Goal: Complete application form: Complete application form

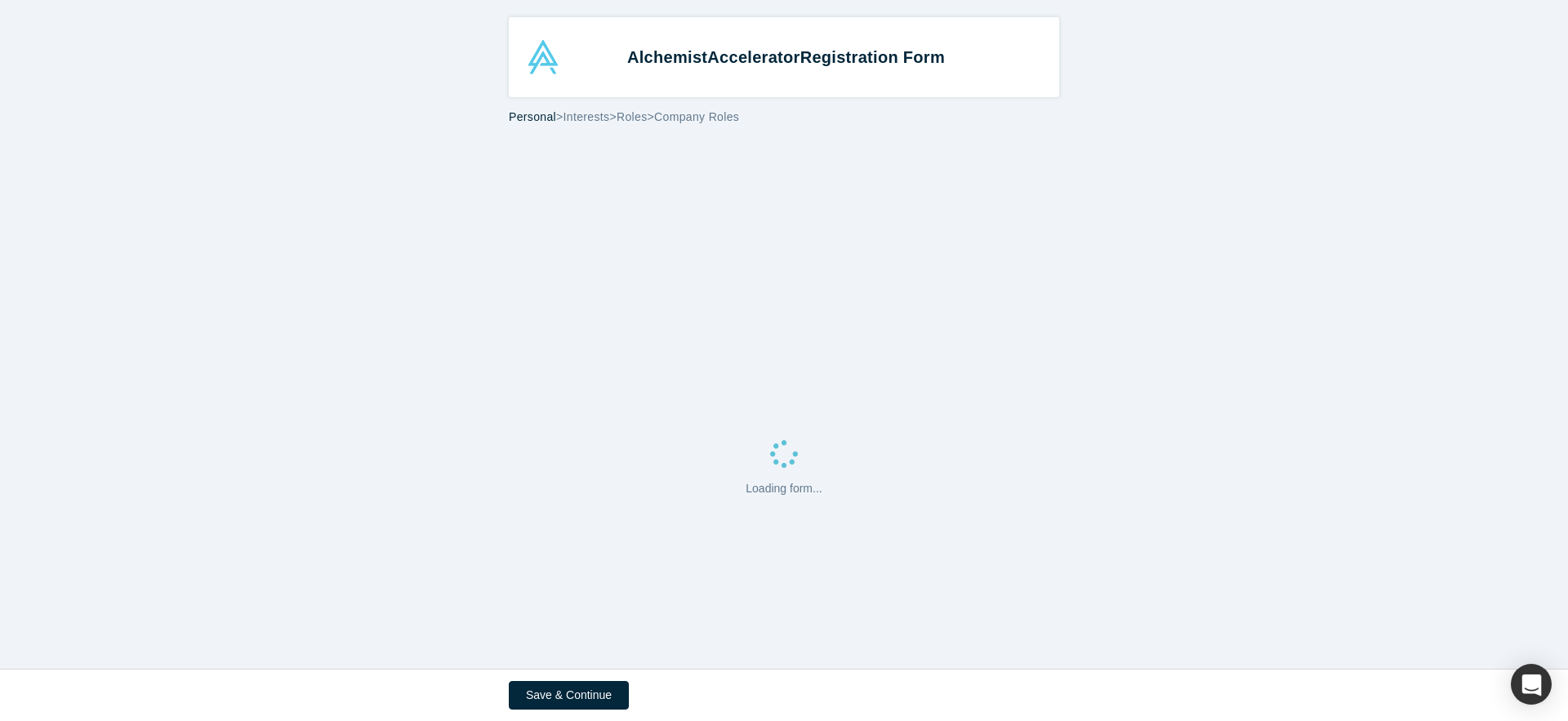
select select "US"
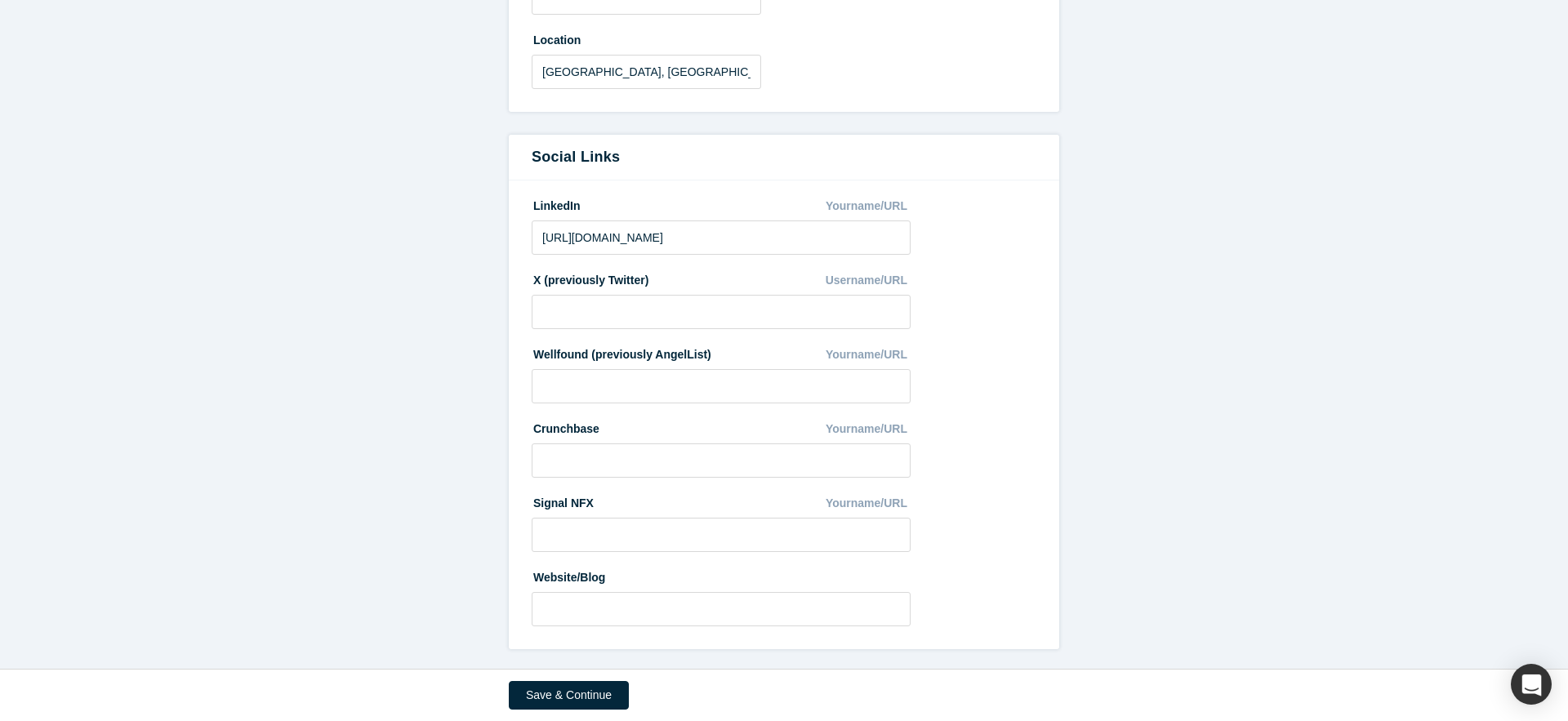
scroll to position [815, 0]
click at [566, 703] on button "Save & Continue" at bounding box center [569, 695] width 120 height 29
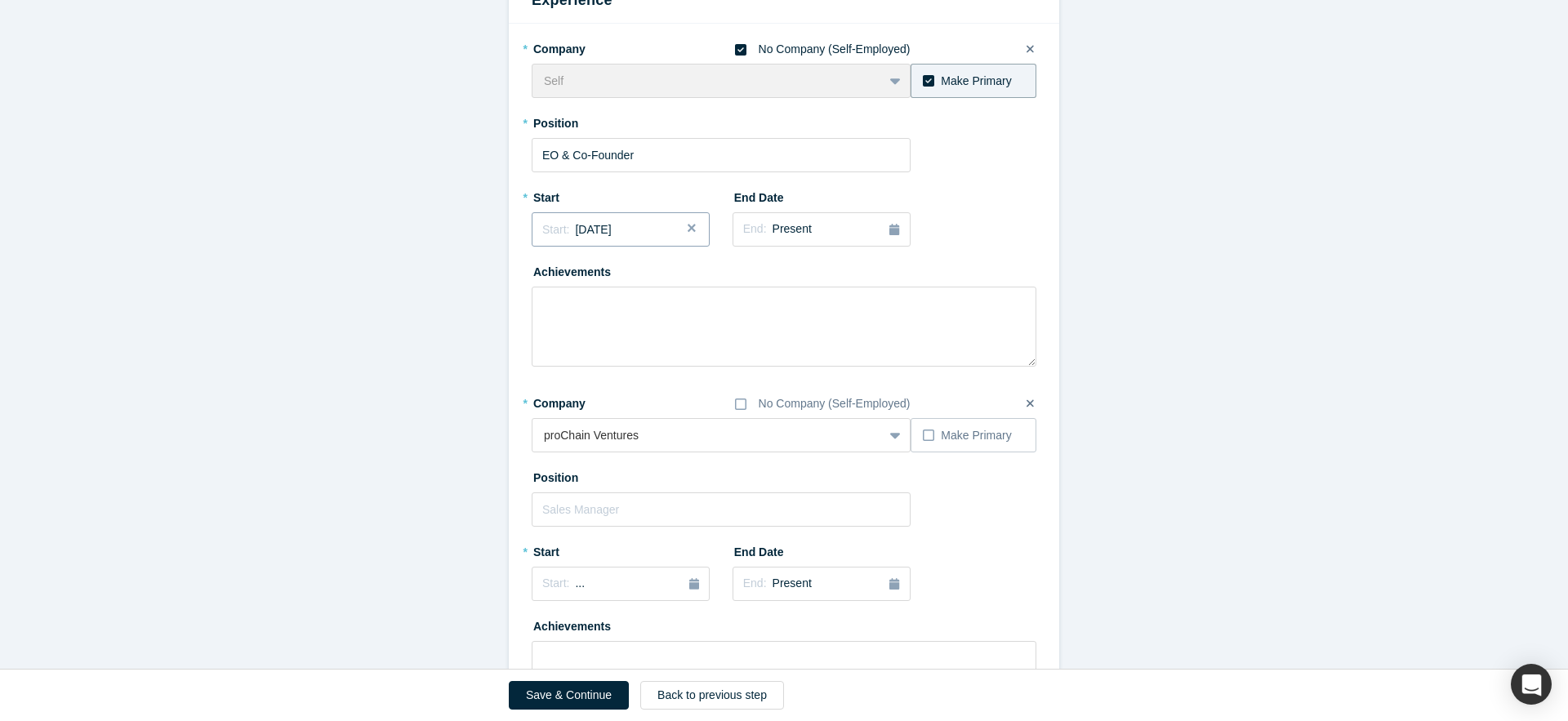
scroll to position [897, 0]
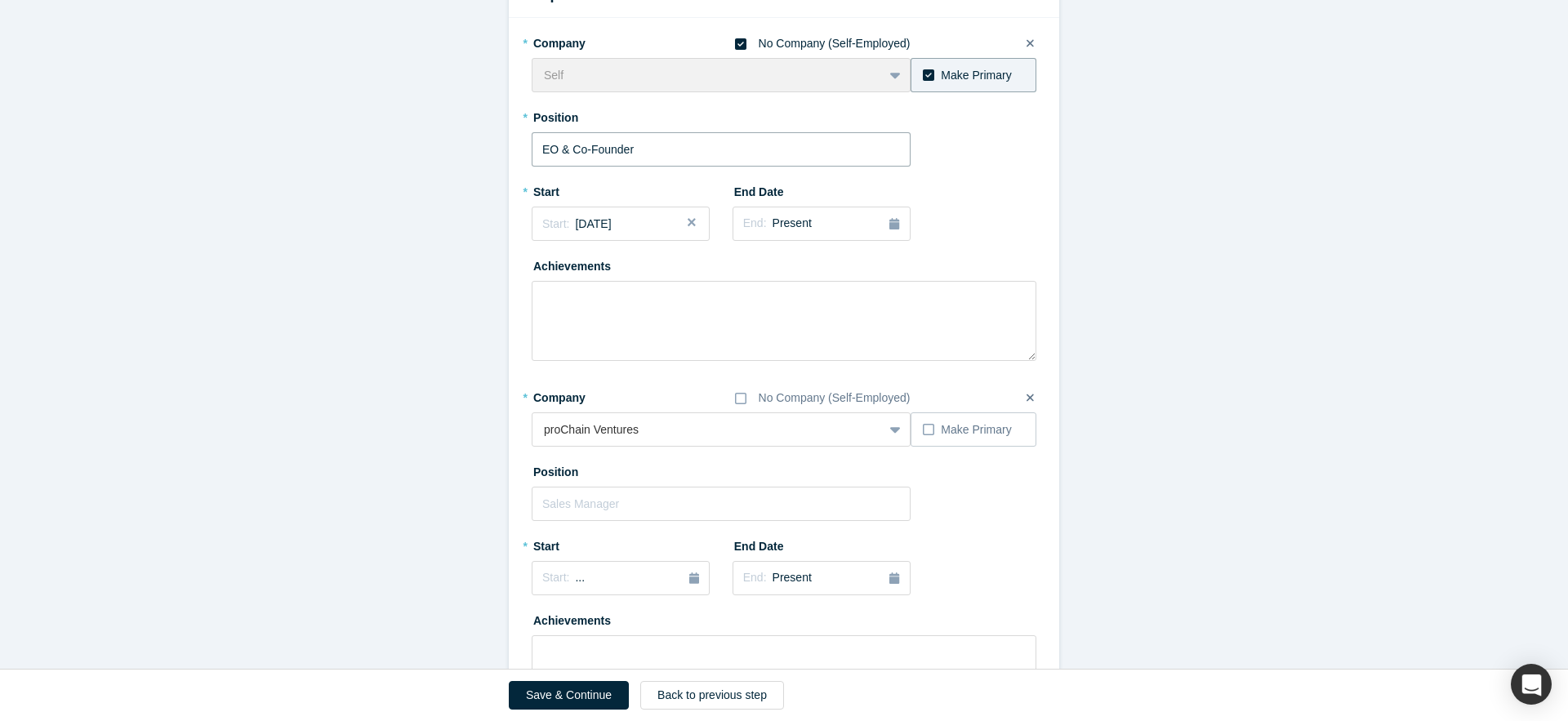
click at [545, 151] on input "EO & Co-Founder" at bounding box center [721, 150] width 379 height 34
type input "CEO & Co-Founder"
click at [561, 703] on button "Save & Continue" at bounding box center [569, 695] width 120 height 29
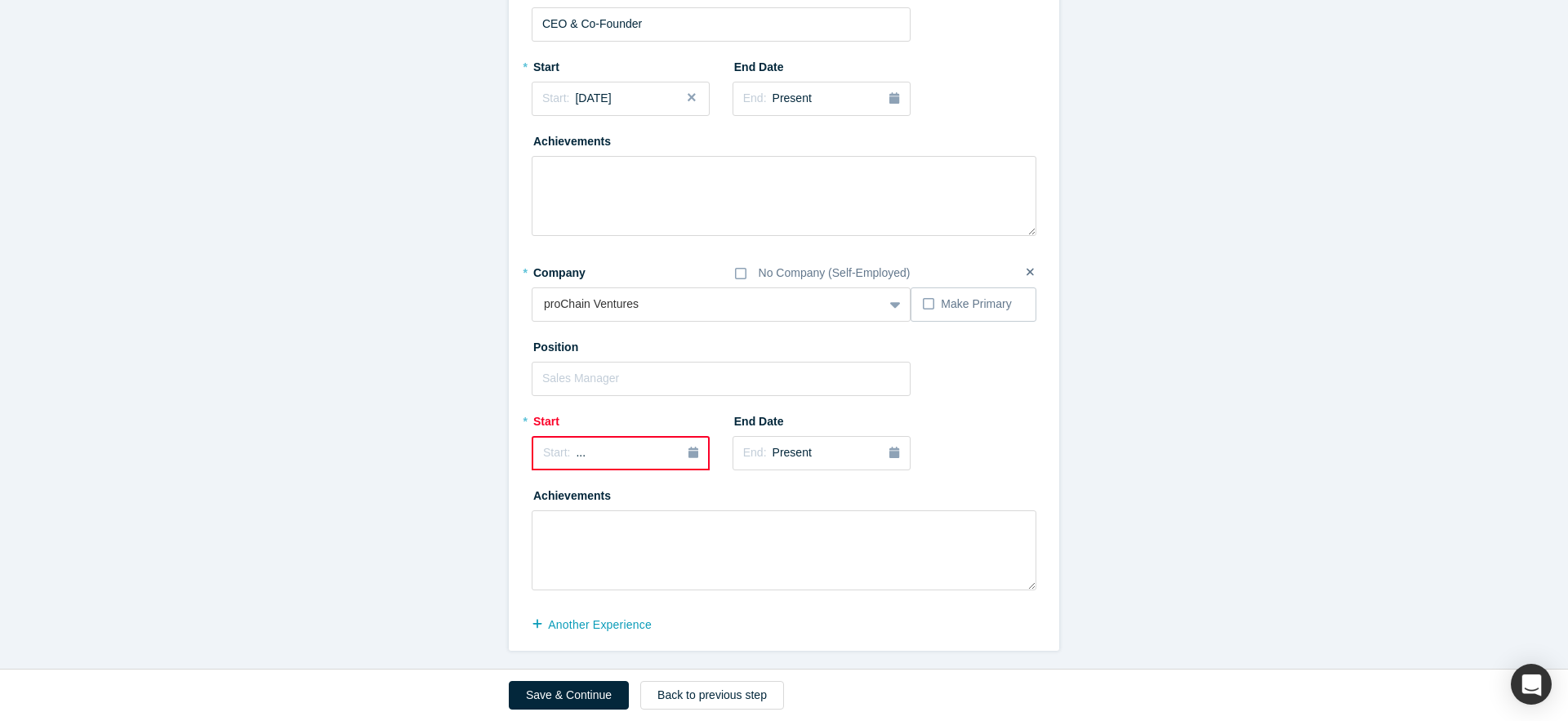
scroll to position [1138, 0]
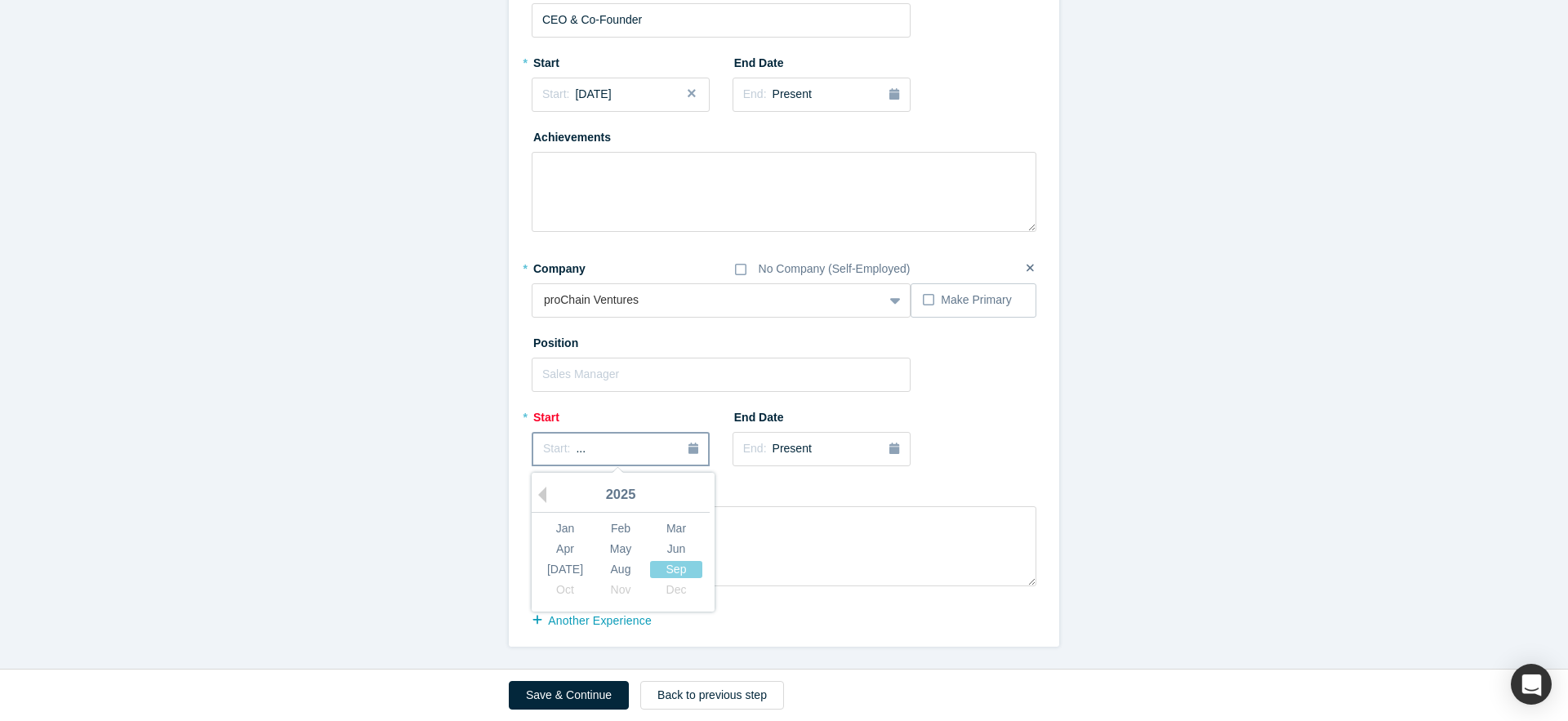
click at [693, 444] on icon "button" at bounding box center [693, 448] width 10 height 11
click at [545, 493] on button "Previous Year" at bounding box center [538, 495] width 16 height 16
click at [679, 586] on div "Dec" at bounding box center [676, 589] width 52 height 17
click at [618, 457] on button "Start: [DATE]" at bounding box center [621, 448] width 178 height 34
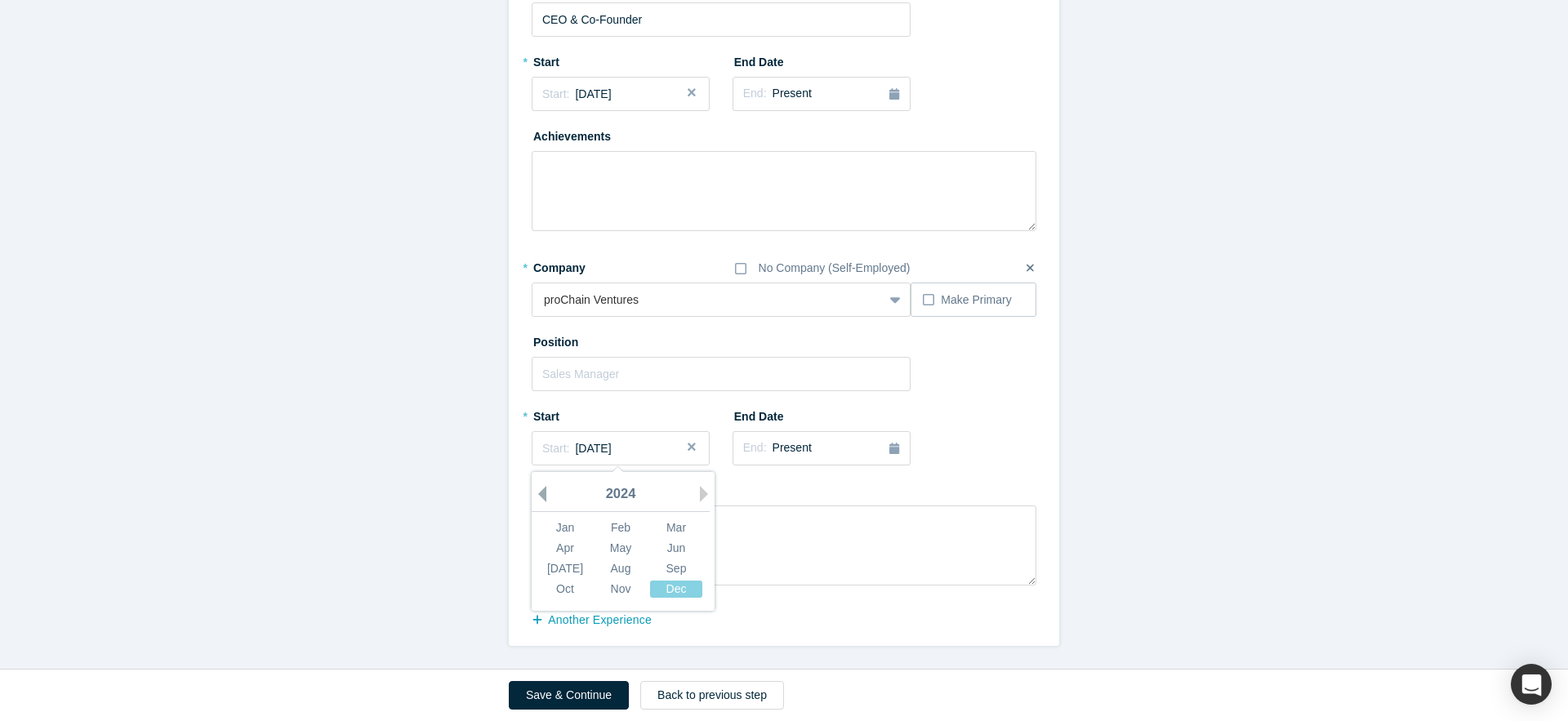
click at [543, 489] on button "Previous Year" at bounding box center [538, 494] width 16 height 16
click at [574, 682] on button "Save & Continue" at bounding box center [569, 695] width 120 height 29
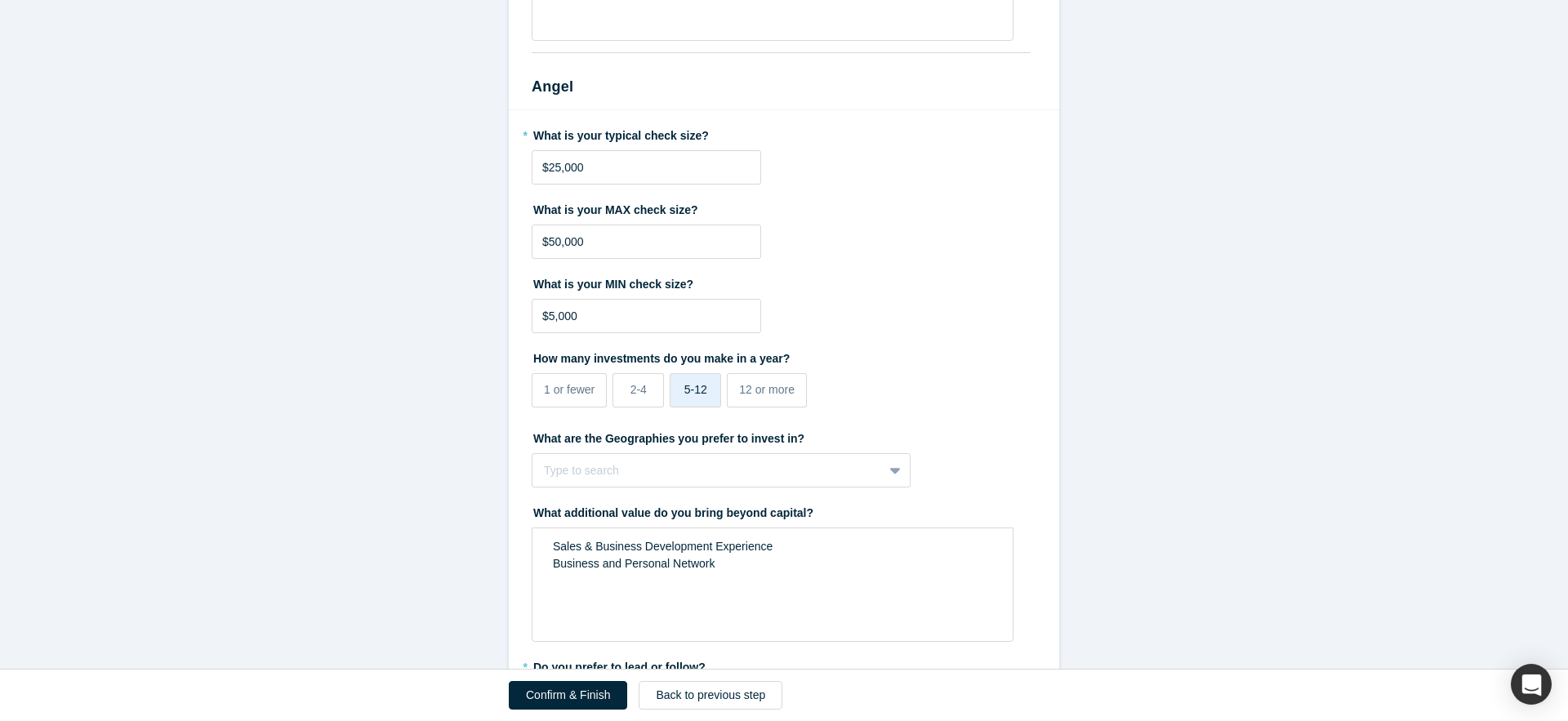
scroll to position [750, 0]
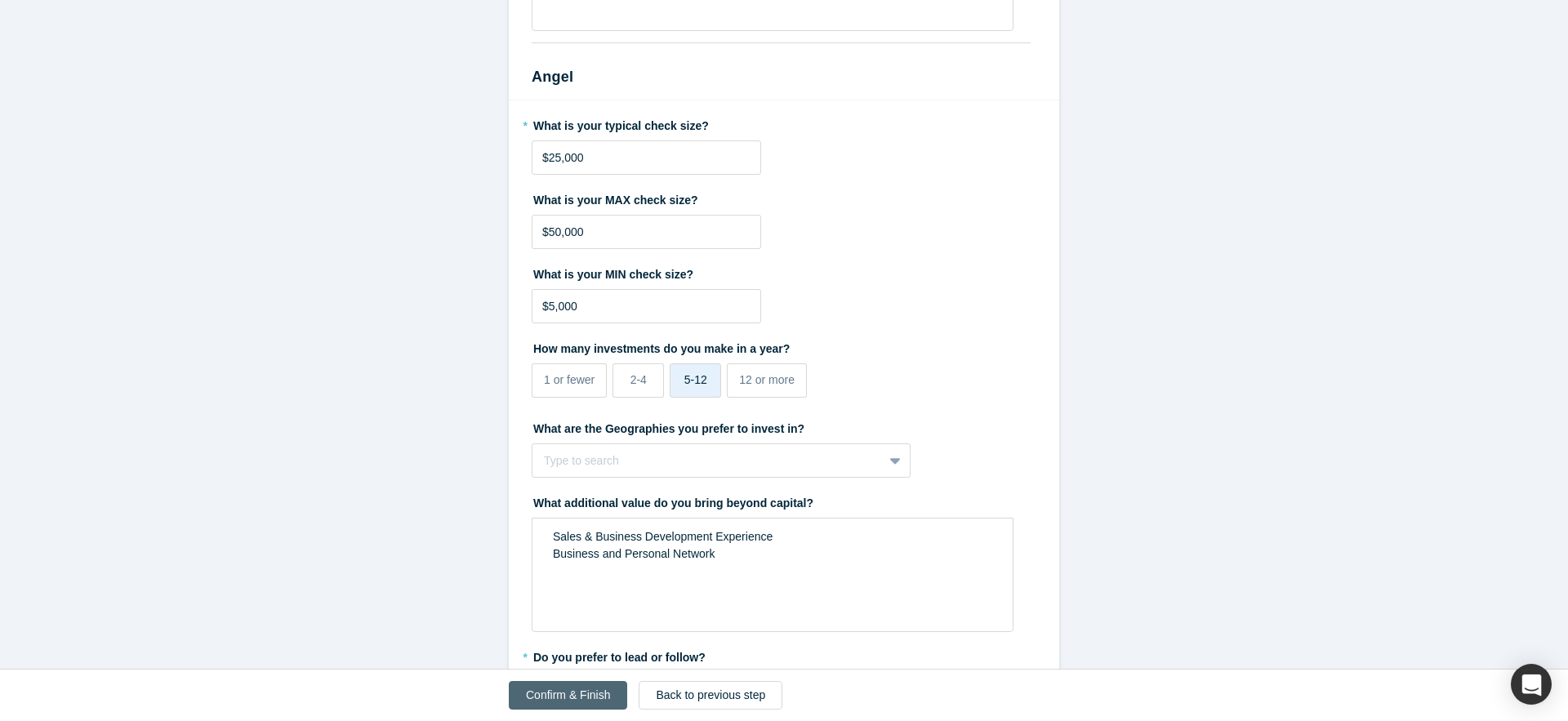
click at [582, 689] on button "Confirm & Finish" at bounding box center [568, 695] width 119 height 29
